Goal: Information Seeking & Learning: Find specific page/section

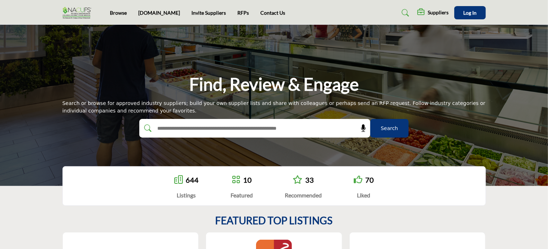
click at [205, 130] on input "text" at bounding box center [239, 128] width 171 height 11
click at [195, 11] on link "Invite Suppliers" at bounding box center [208, 13] width 34 height 6
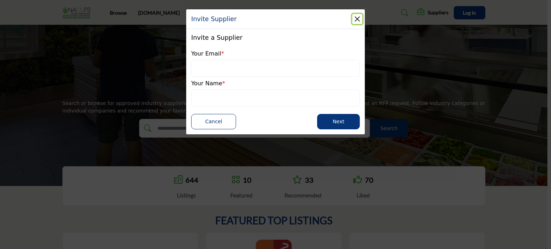
click at [357, 22] on button "Close" at bounding box center [358, 19] width 10 height 10
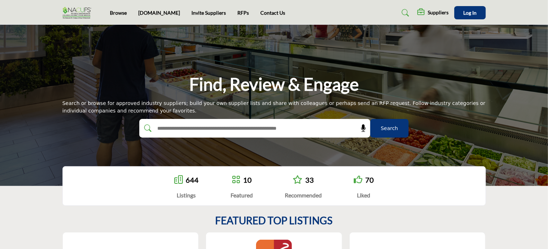
click at [433, 11] on h5 "Suppliers" at bounding box center [438, 12] width 21 height 6
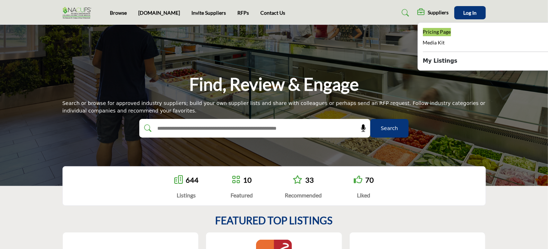
click at [434, 31] on span "Pricing Page" at bounding box center [437, 32] width 28 height 6
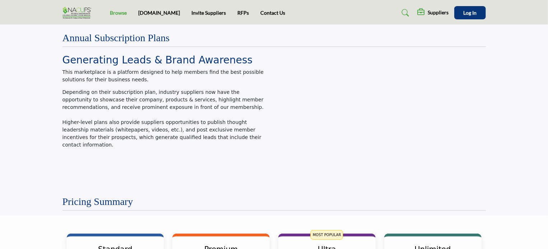
click at [122, 13] on link "Browse" at bounding box center [118, 13] width 17 height 6
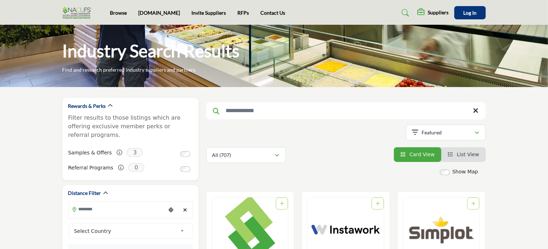
click at [264, 117] on input "Search Keyword" at bounding box center [346, 110] width 280 height 17
type input "*"
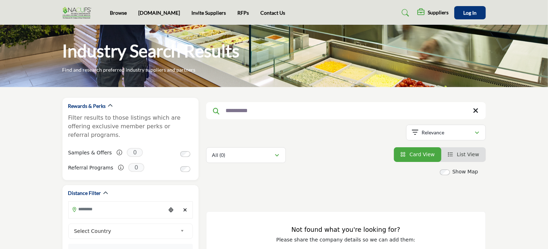
type input "**********"
click at [465, 154] on span "List View" at bounding box center [468, 155] width 22 height 6
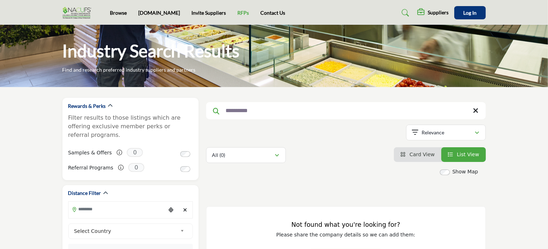
click at [237, 12] on link "RFPs" at bounding box center [242, 13] width 11 height 6
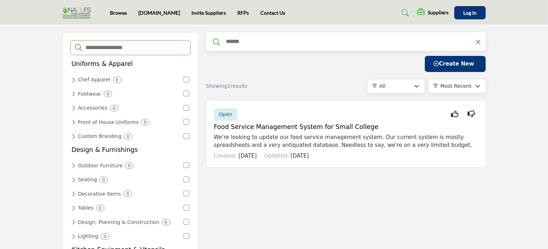
click at [286, 44] on input "text" at bounding box center [349, 41] width 248 height 9
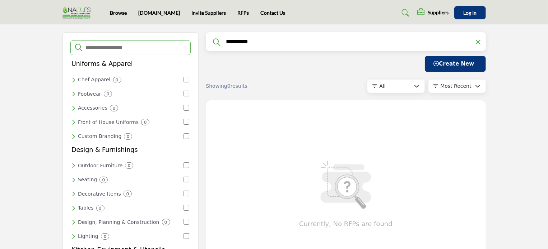
type input "**********"
click at [477, 43] on icon at bounding box center [478, 42] width 5 height 7
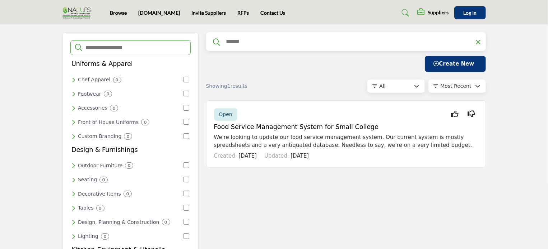
click at [248, 46] on input "text" at bounding box center [349, 41] width 248 height 9
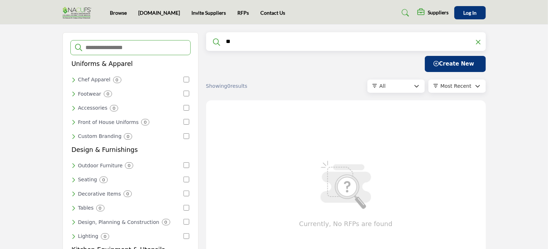
type input "*"
